Goal: Find specific page/section: Find specific page/section

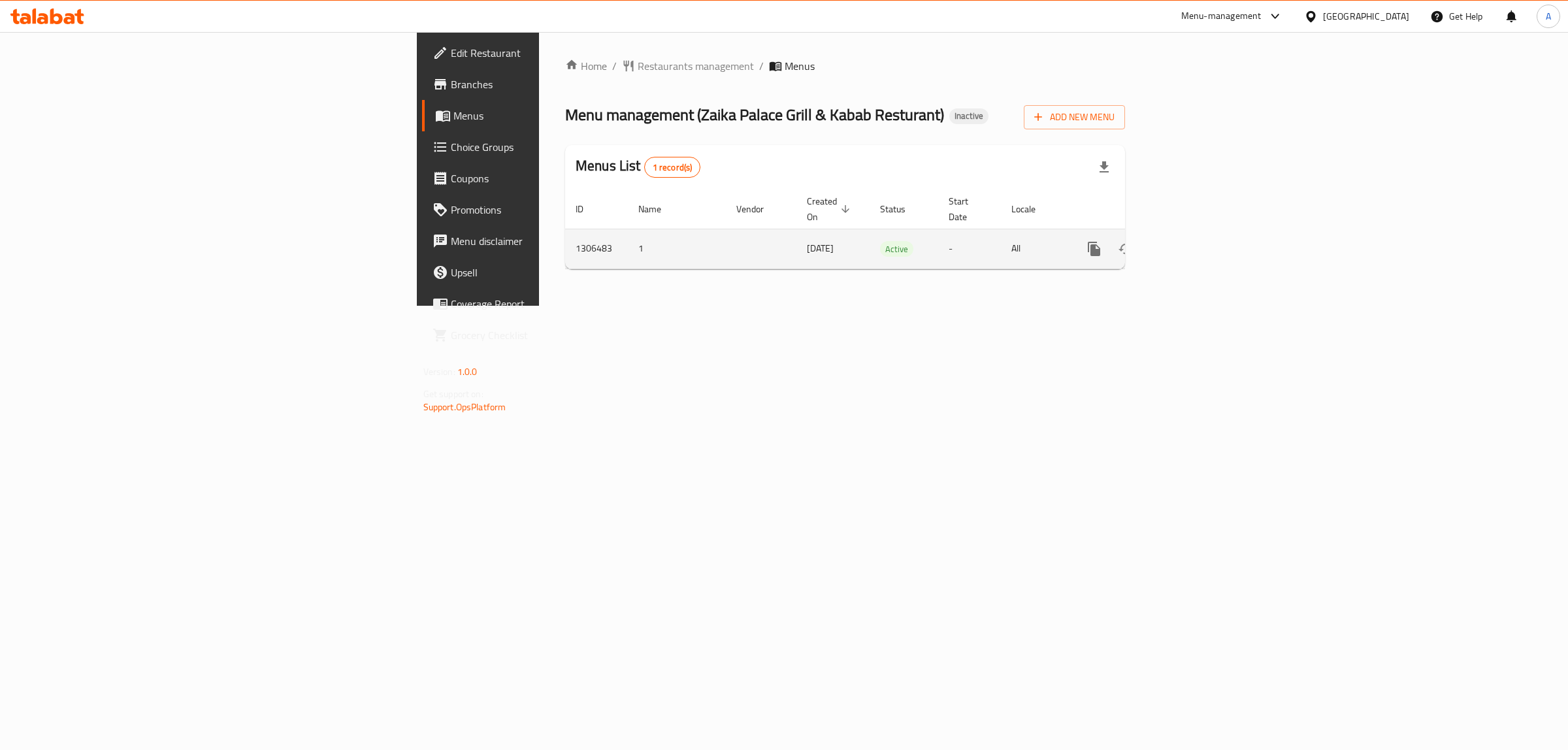
click at [1204, 233] on link "enhanced table" at bounding box center [1188, 249] width 31 height 31
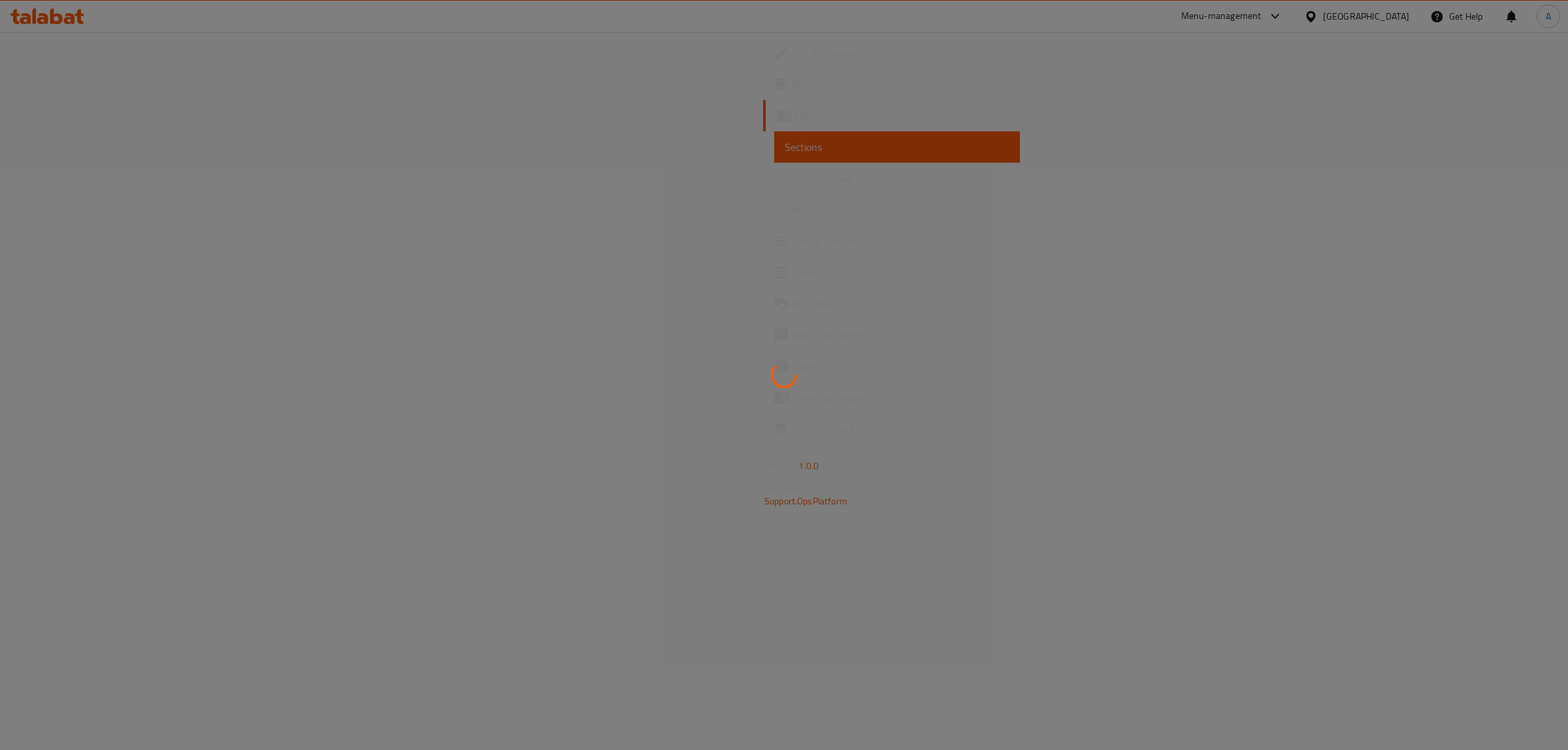
click at [88, 178] on div at bounding box center [784, 375] width 1568 height 750
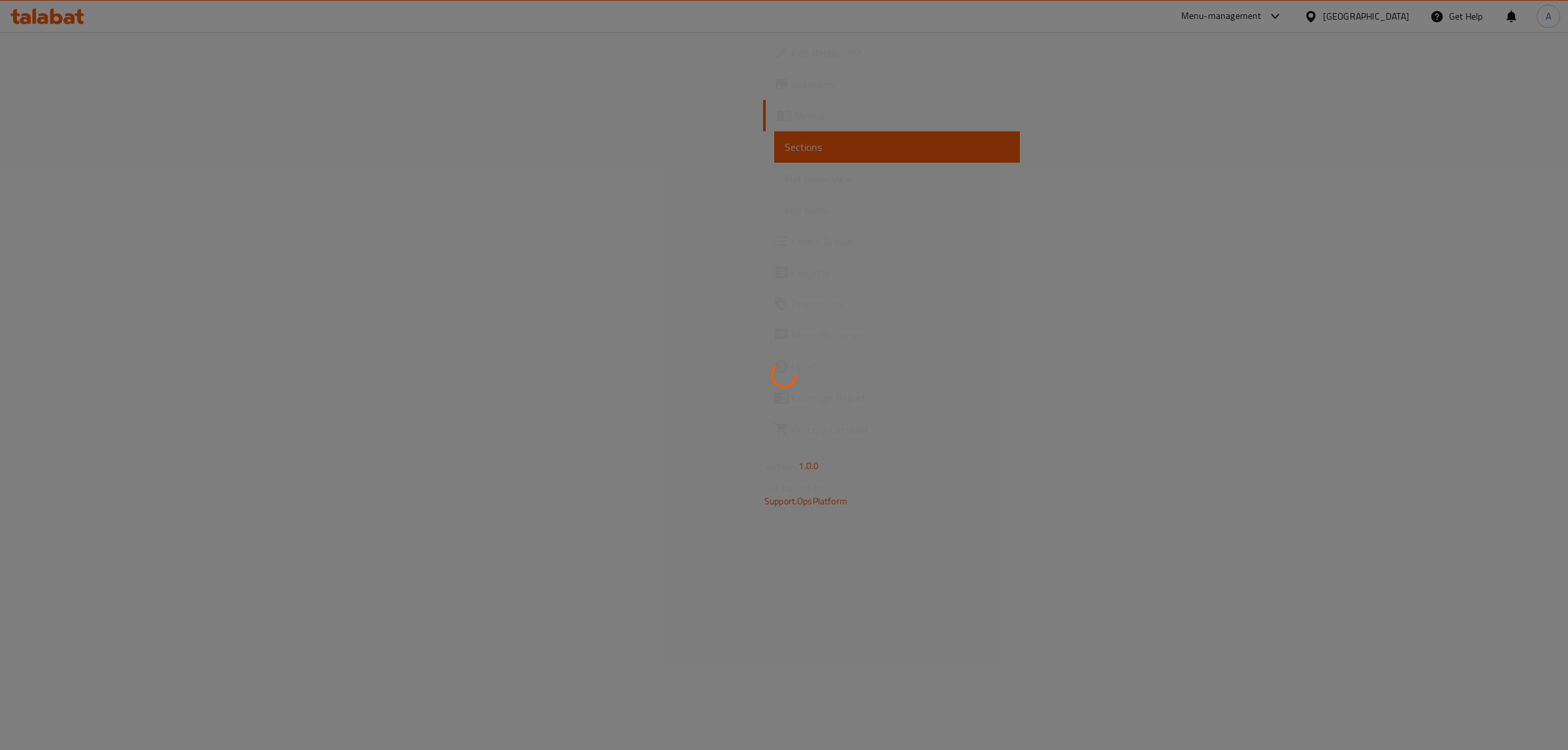
click at [88, 178] on div at bounding box center [784, 375] width 1568 height 750
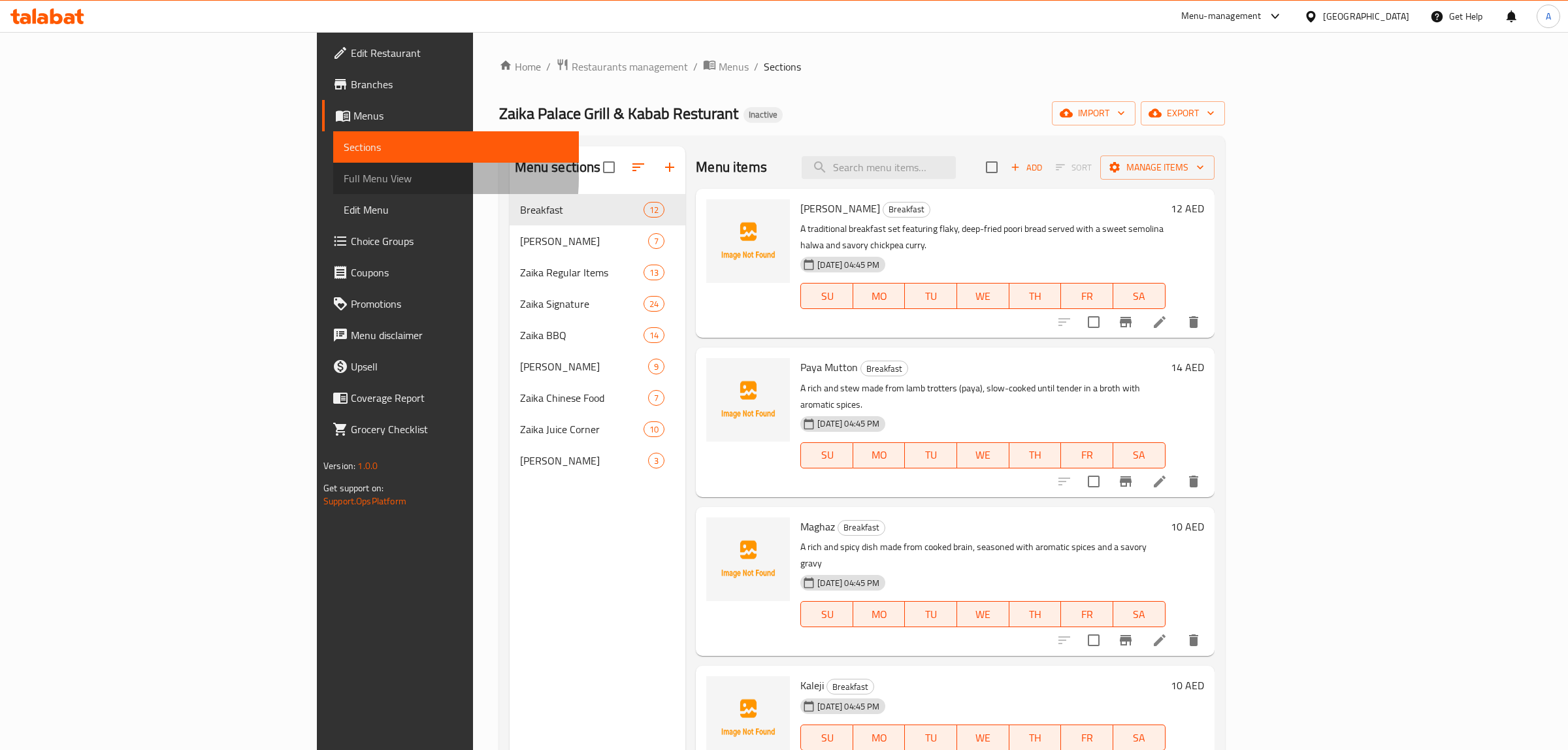
click at [344, 178] on span "Full Menu View" at bounding box center [456, 178] width 225 height 16
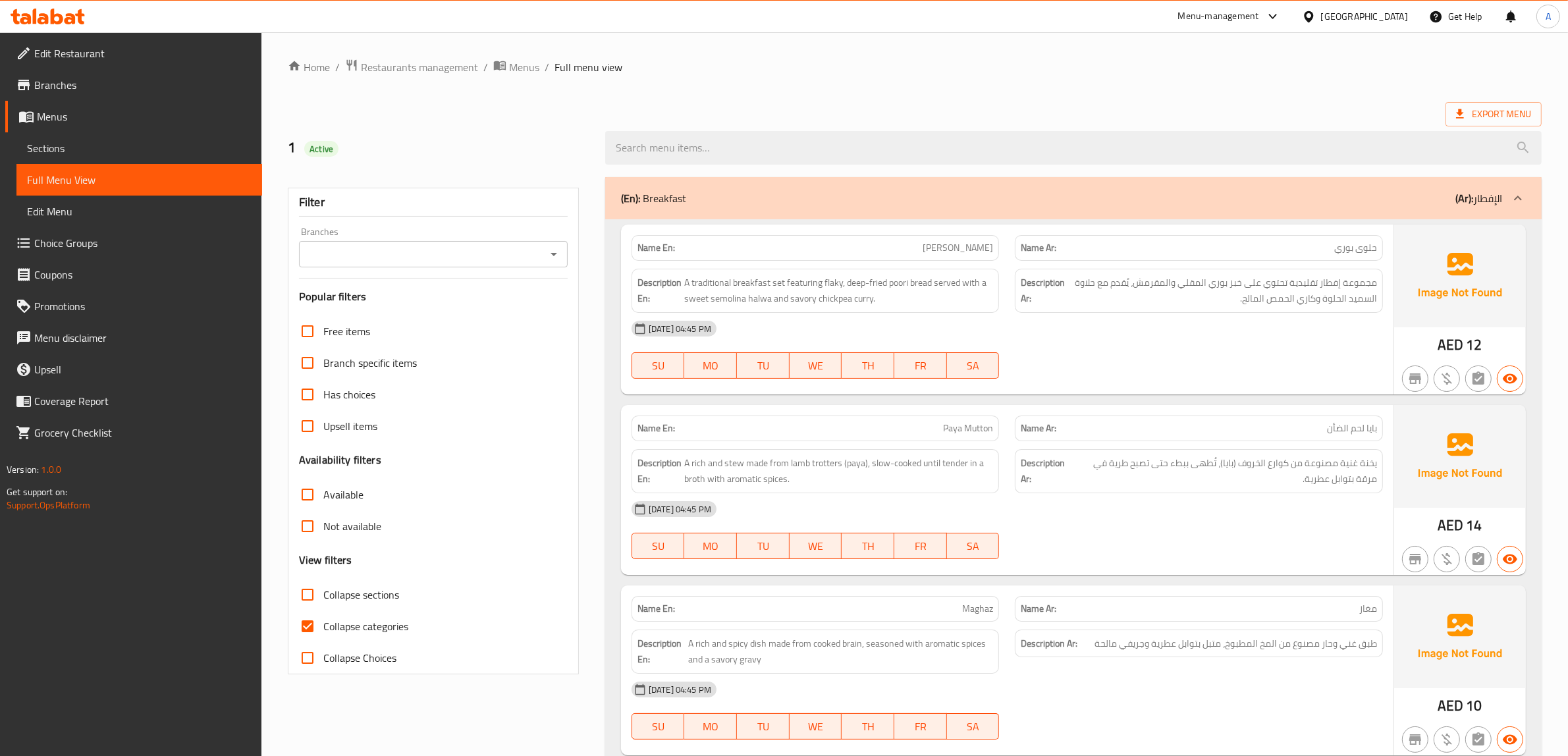
click at [351, 620] on span "Collapse categories" at bounding box center [365, 626] width 85 height 16
click at [323, 620] on input "Collapse categories" at bounding box center [308, 626] width 32 height 32
checkbox input "false"
click at [718, 410] on div "Name En: [PERSON_NAME]" at bounding box center [815, 428] width 384 height 41
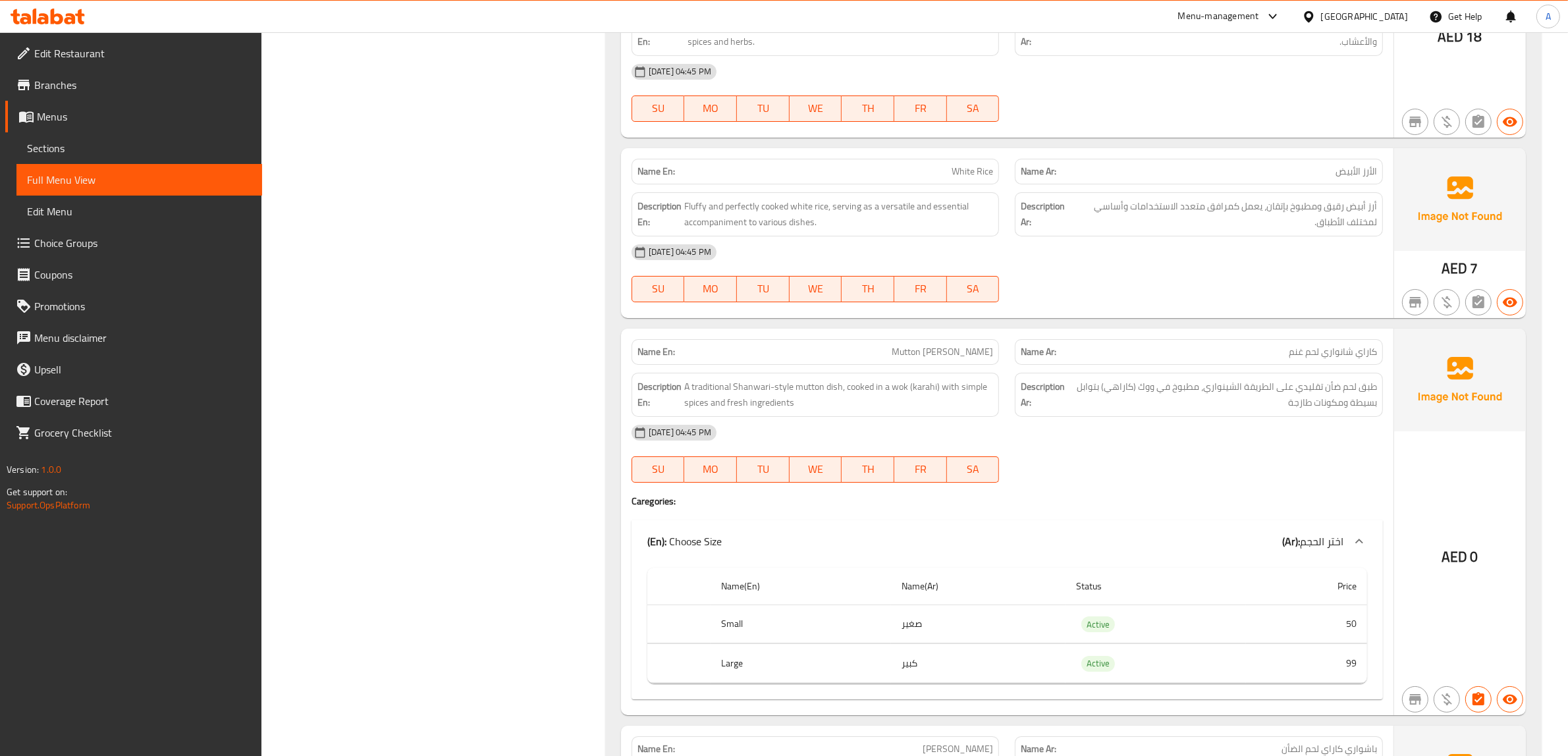
scroll to position [6206, 0]
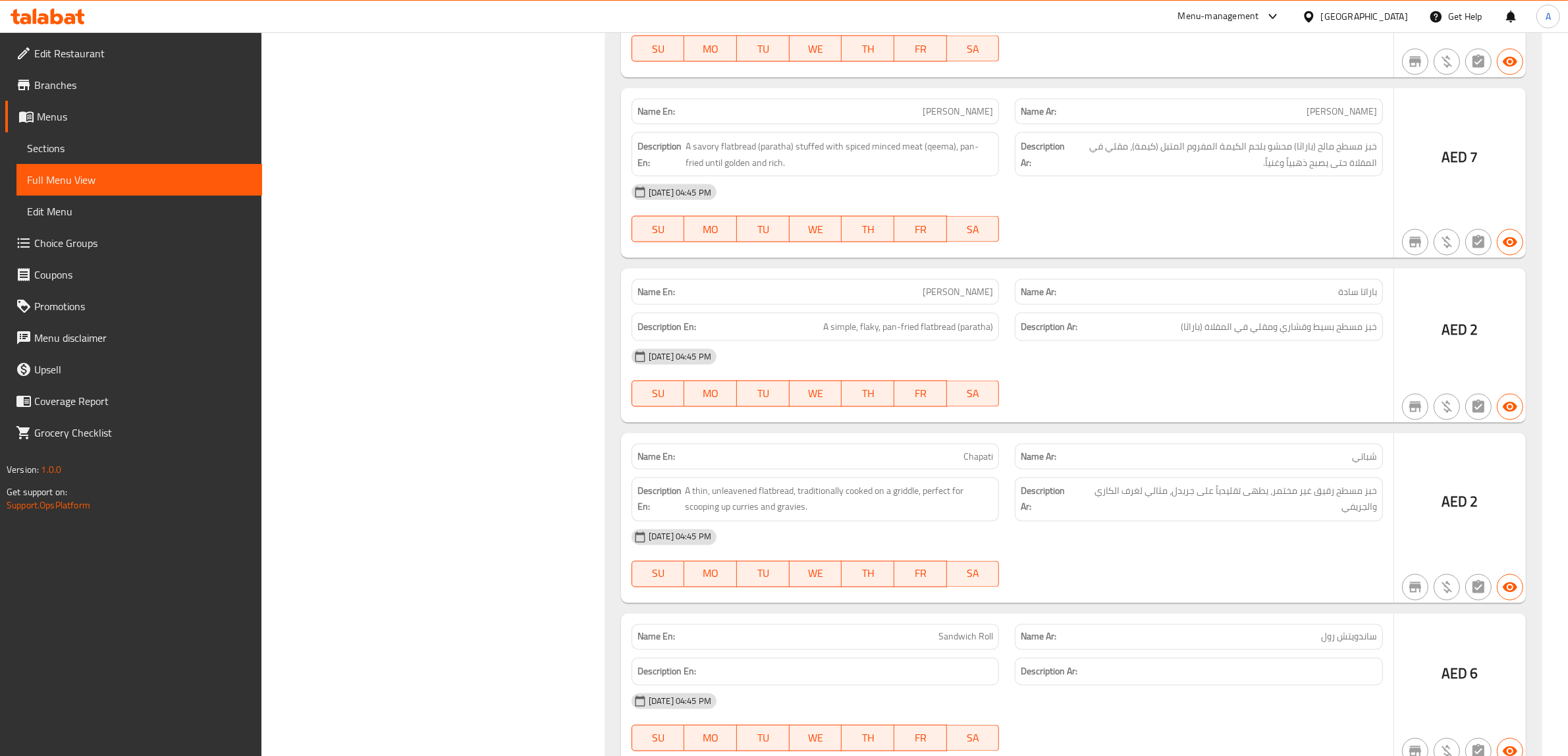
scroll to position [0, 0]
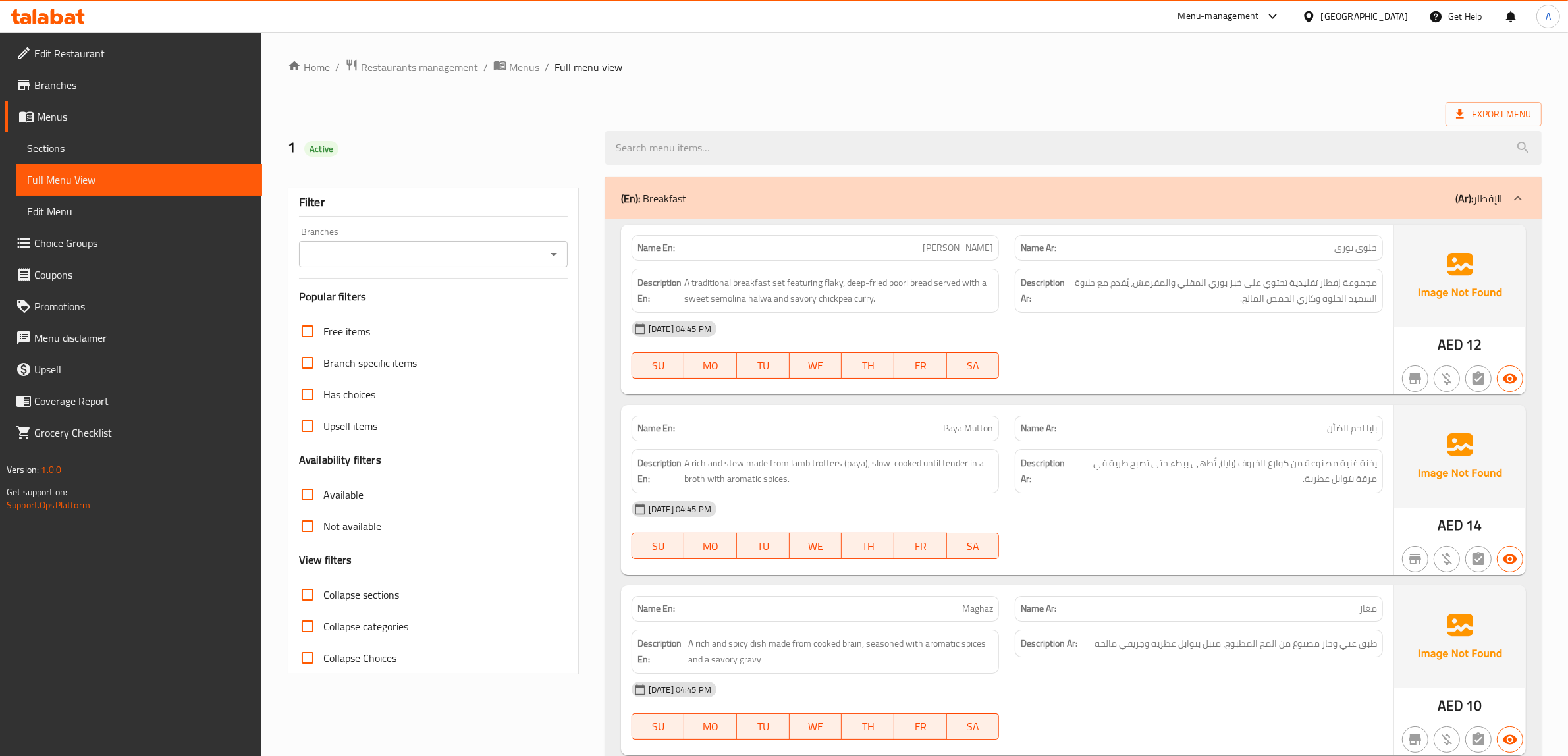
click at [437, 74] on span "Restaurants management" at bounding box center [420, 67] width 117 height 16
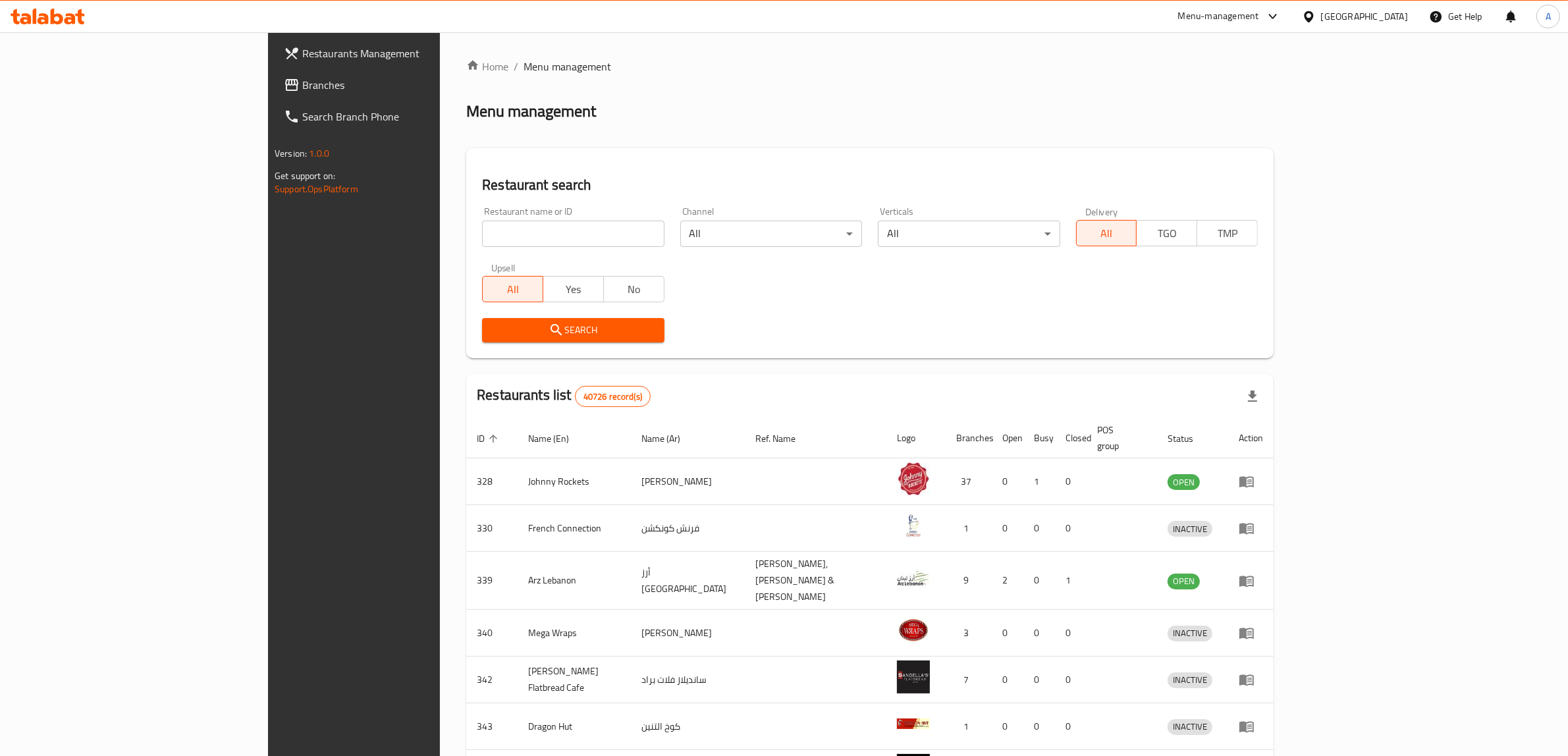
click at [302, 86] on span "Branches" at bounding box center [411, 85] width 218 height 16
